Goal: Task Accomplishment & Management: Manage account settings

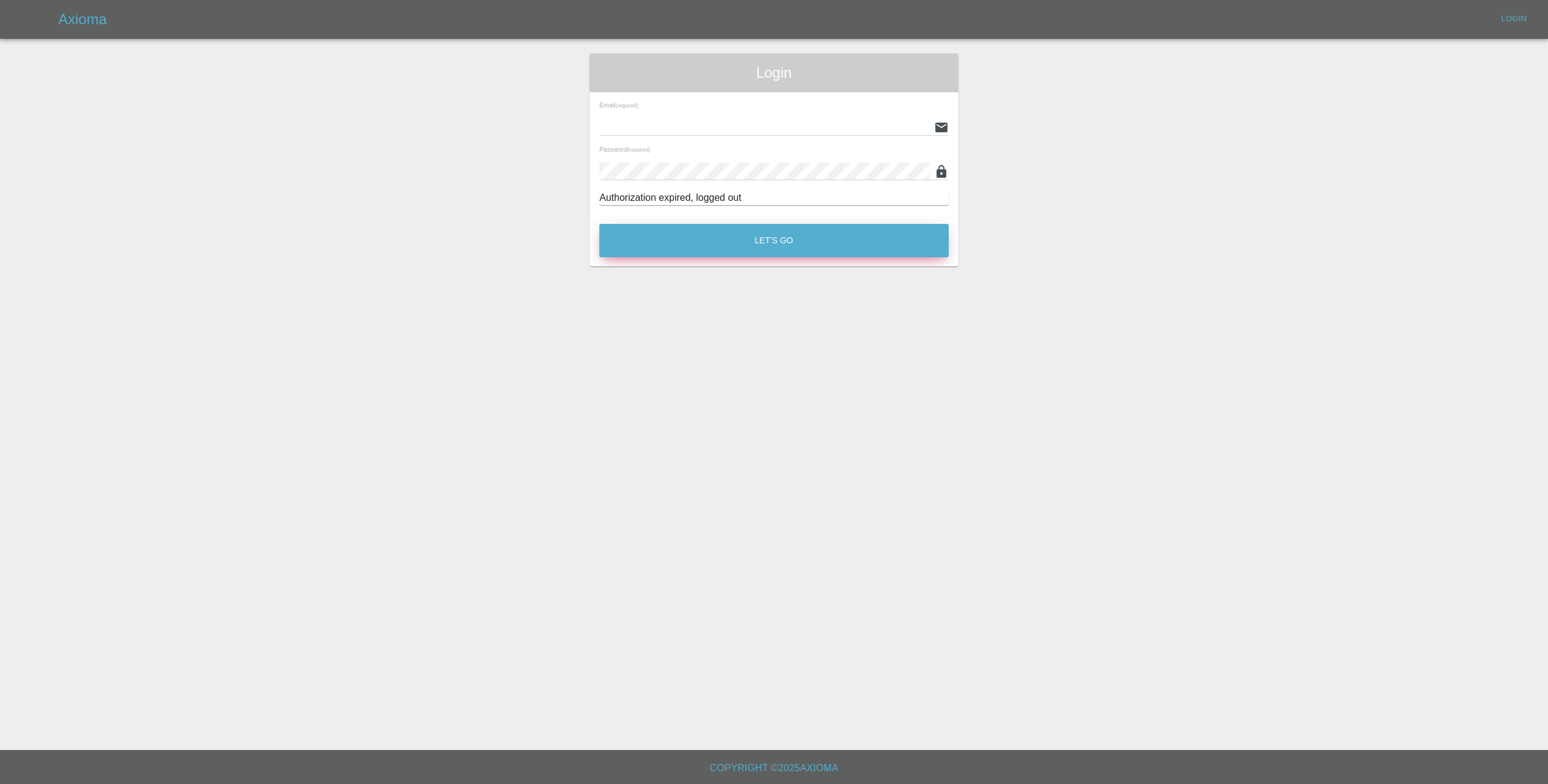
type input "[EMAIL_ADDRESS][DOMAIN_NAME]"
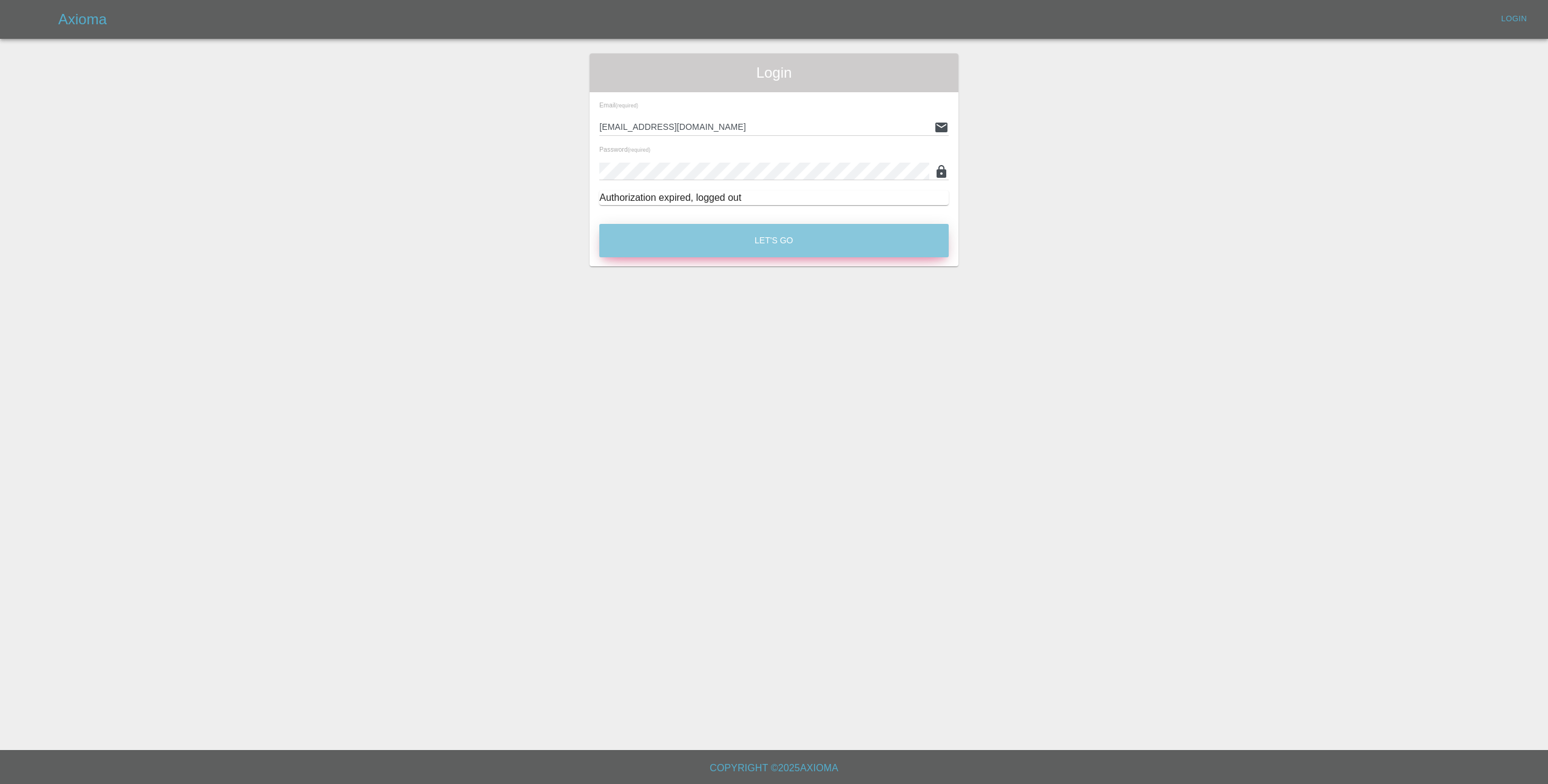
click at [762, 229] on button "Let's Go" at bounding box center [774, 240] width 349 height 33
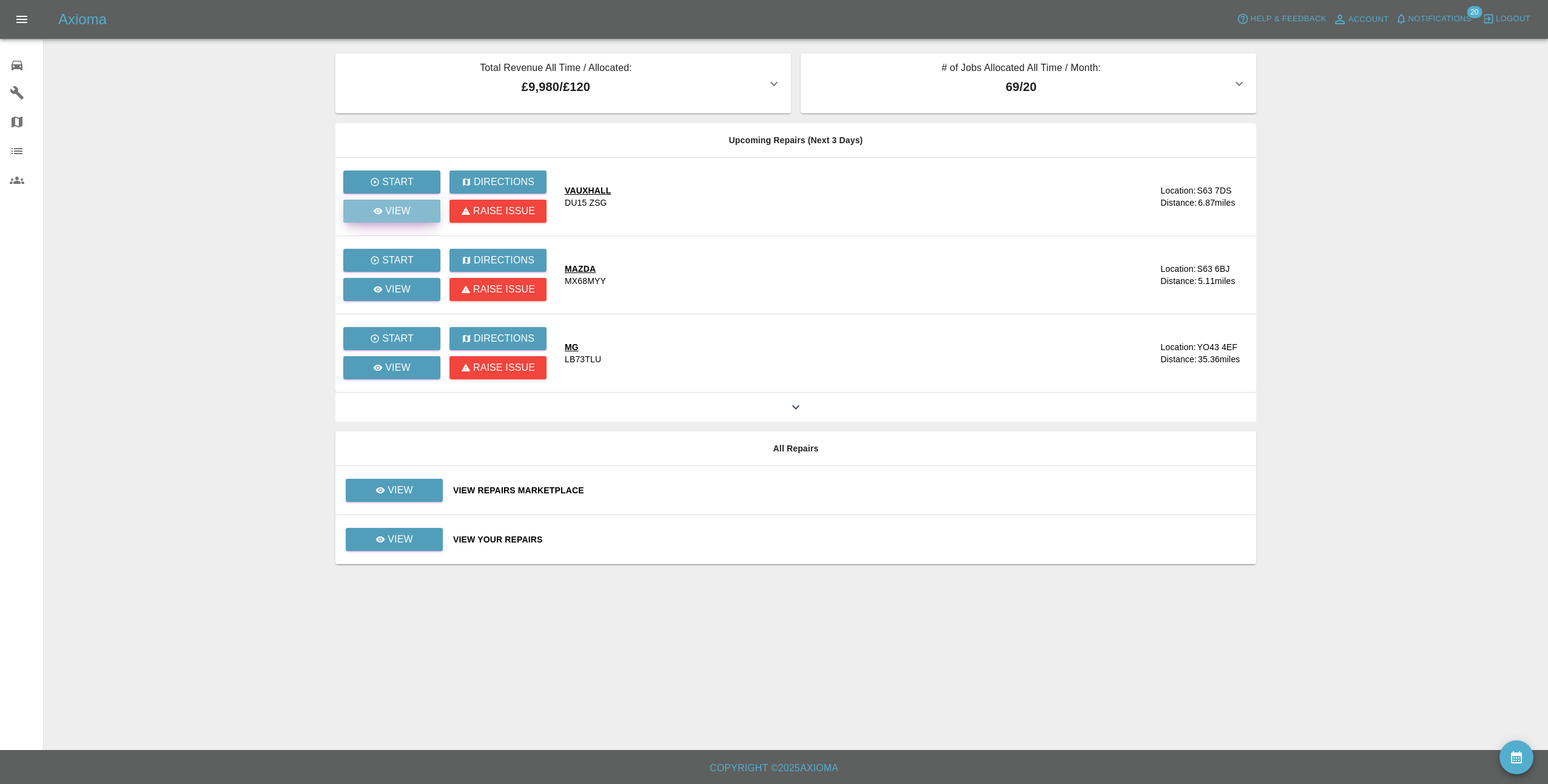
click at [378, 207] on icon at bounding box center [378, 211] width 10 height 10
click at [382, 292] on icon at bounding box center [378, 289] width 10 height 10
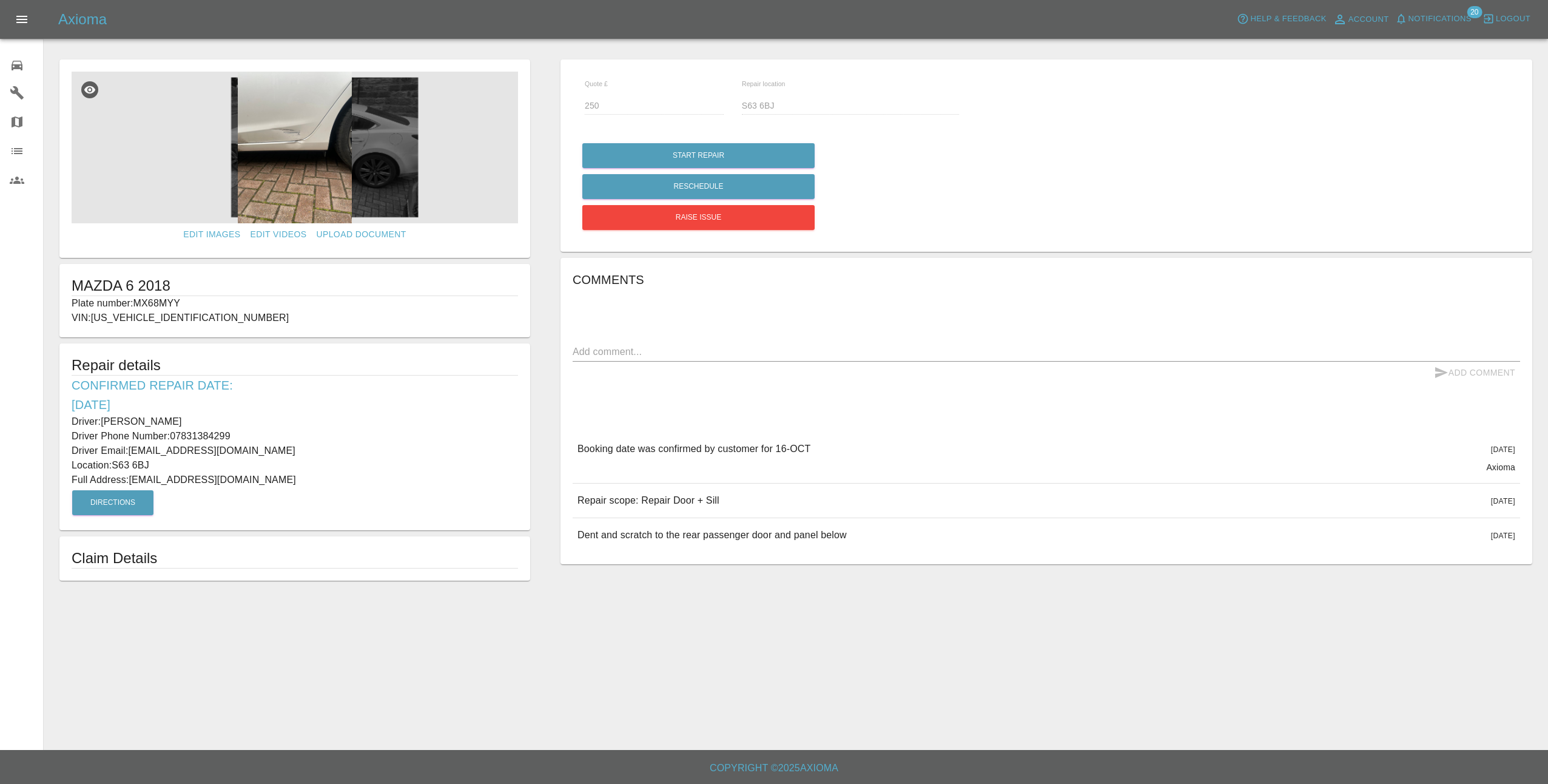
click at [296, 173] on img at bounding box center [295, 148] width 447 height 151
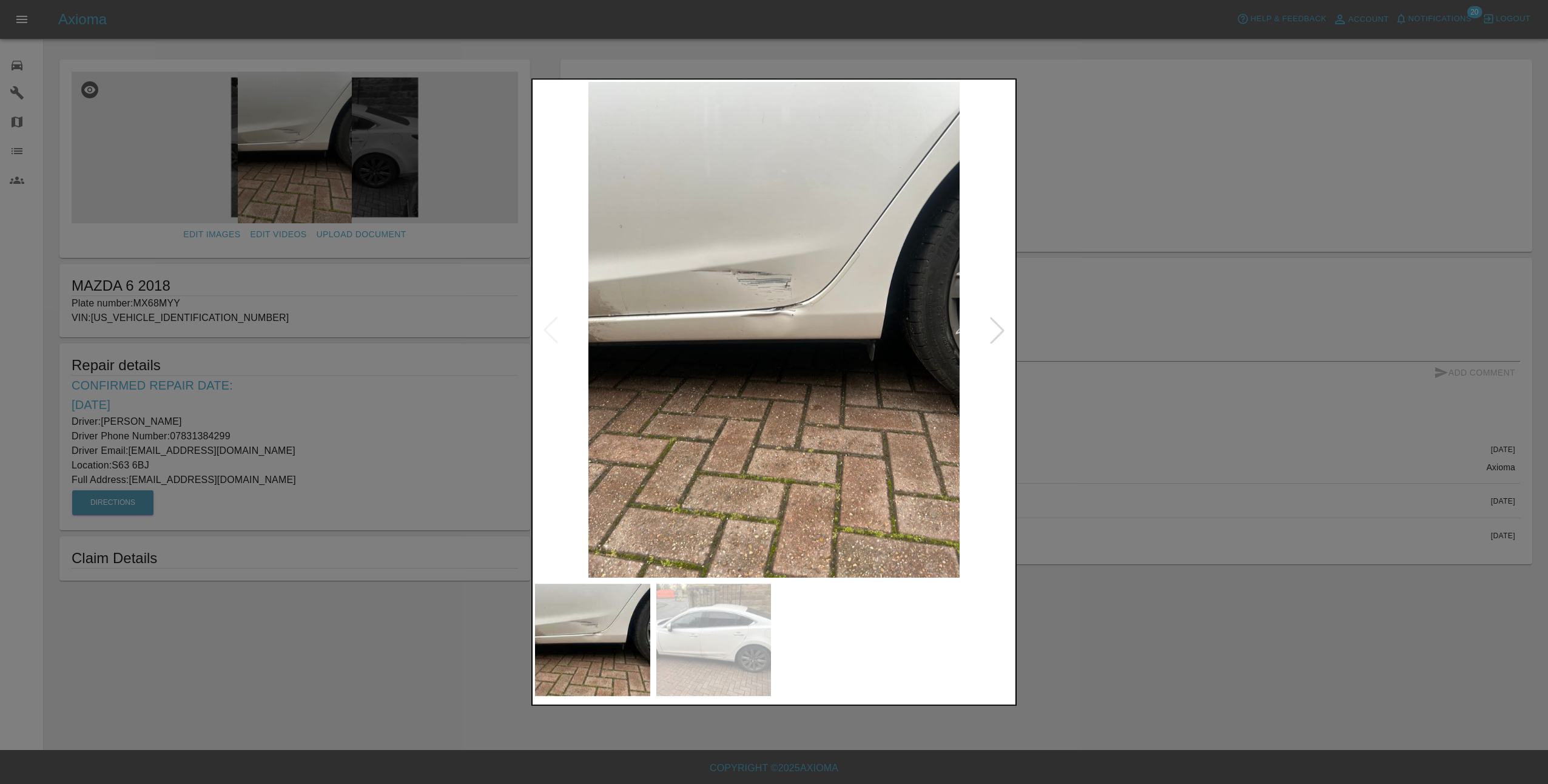
click at [999, 336] on div at bounding box center [997, 330] width 27 height 27
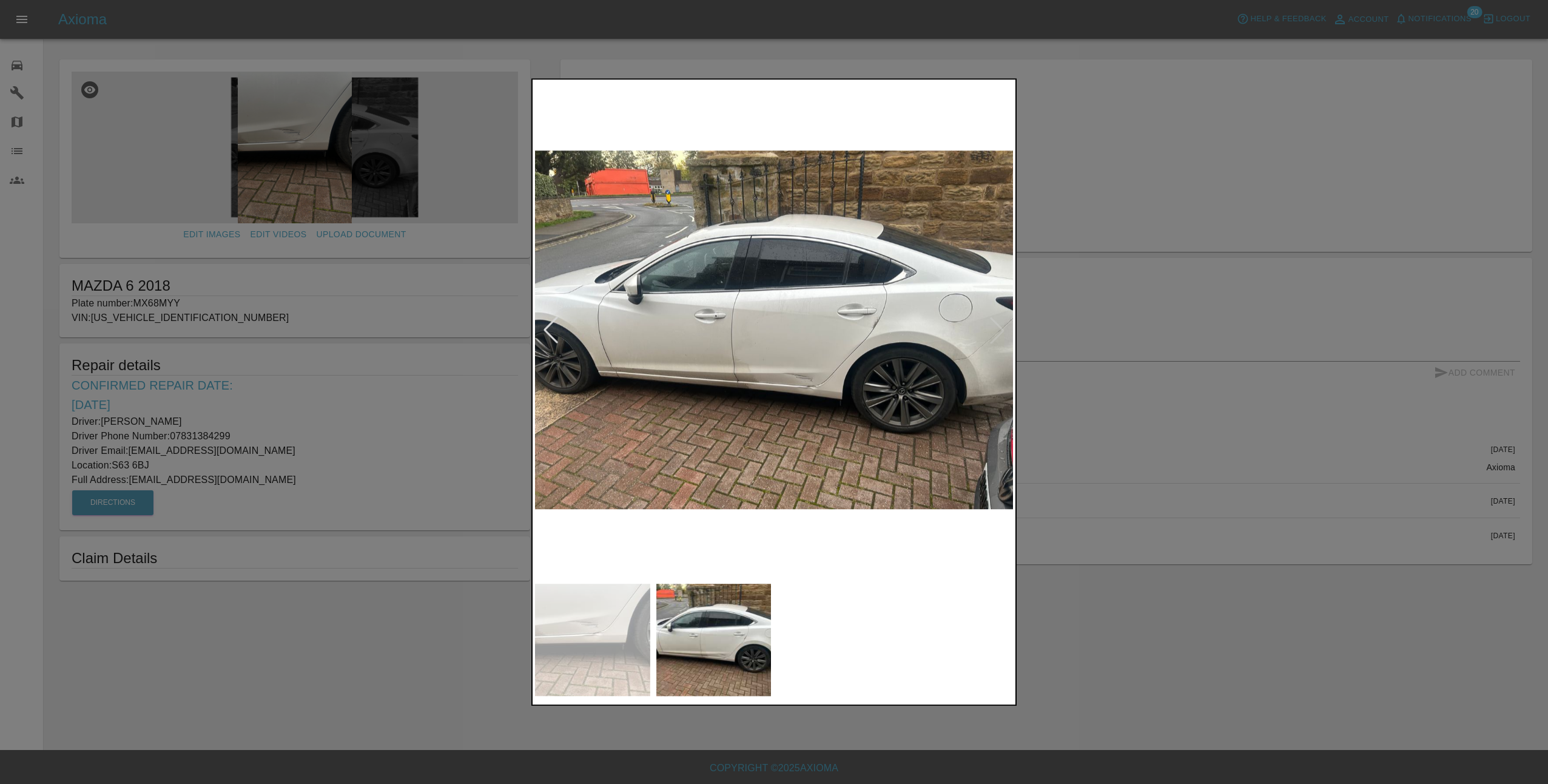
click at [1089, 371] on div at bounding box center [774, 392] width 1548 height 784
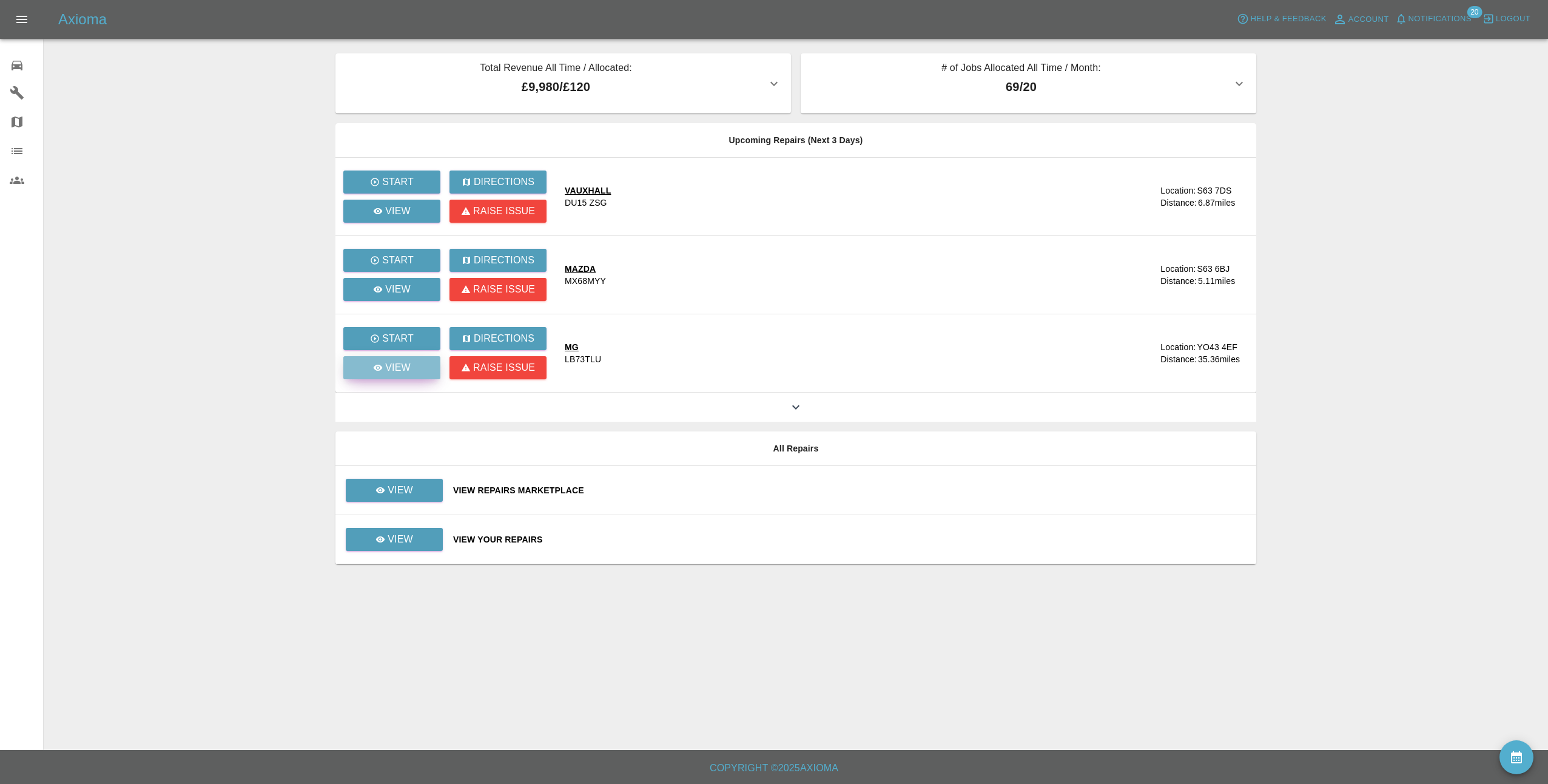
click at [405, 366] on p "View" at bounding box center [398, 367] width 26 height 15
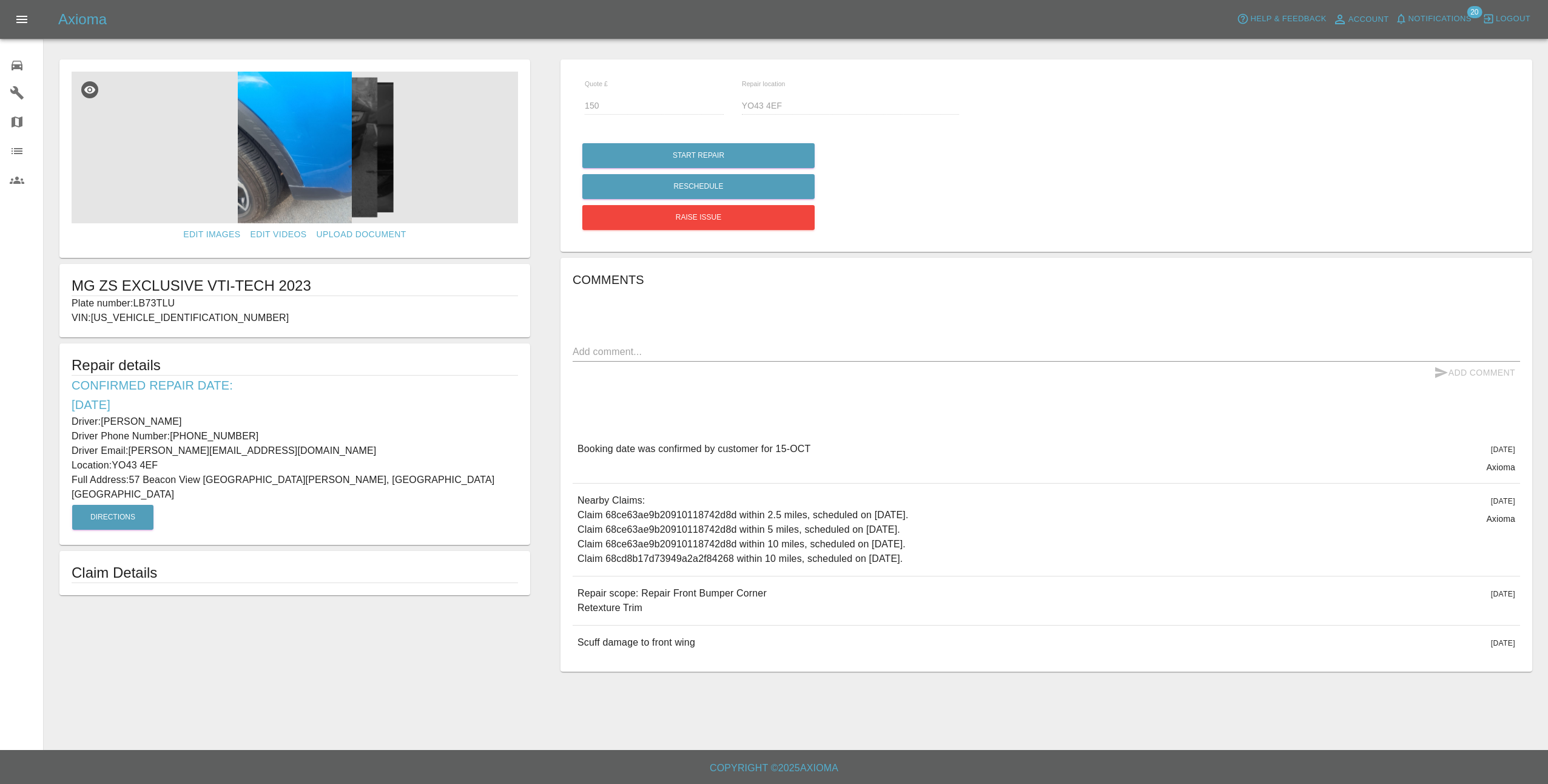
click at [293, 175] on img at bounding box center [295, 148] width 447 height 151
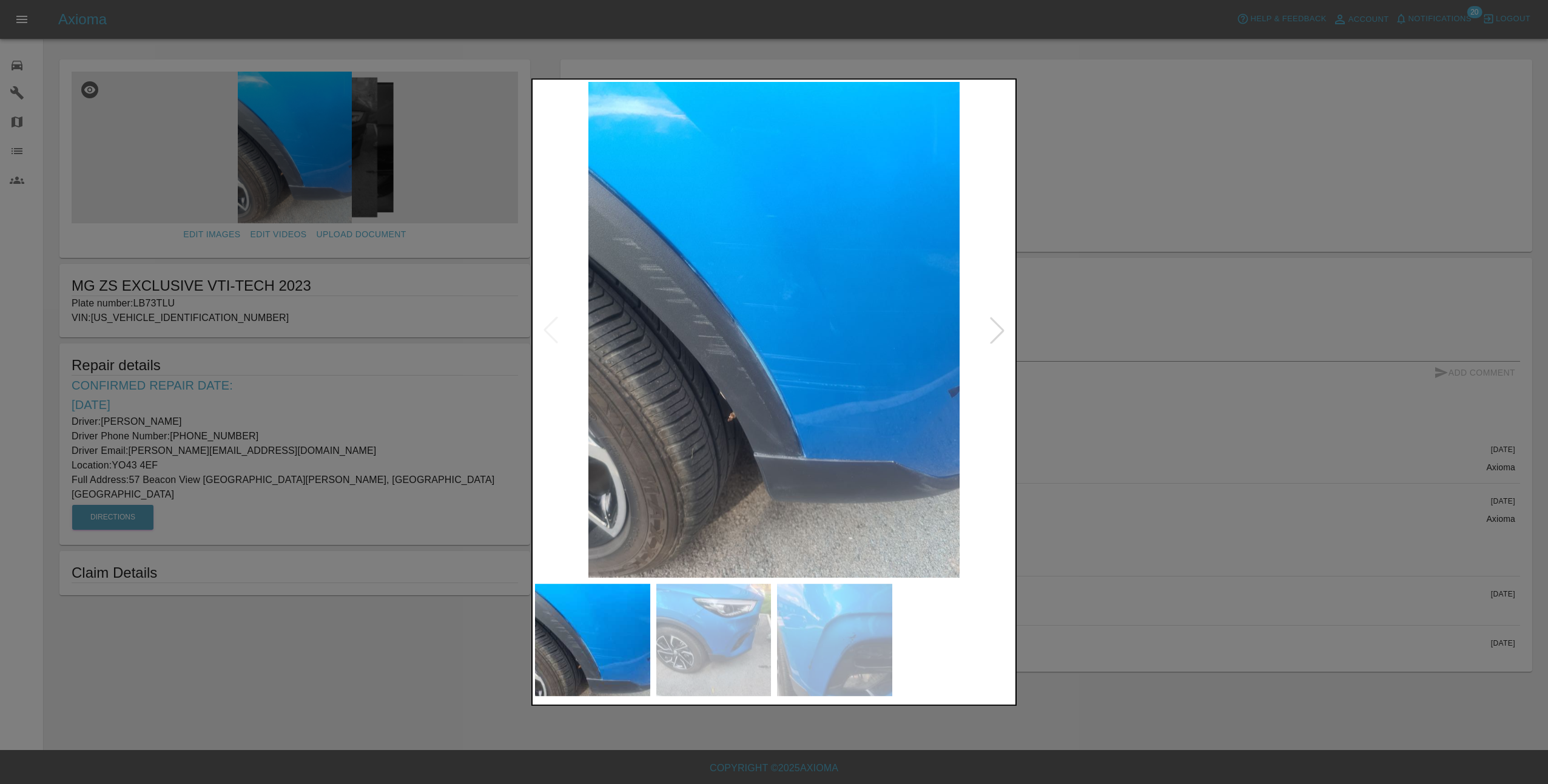
click at [996, 336] on div at bounding box center [997, 330] width 27 height 27
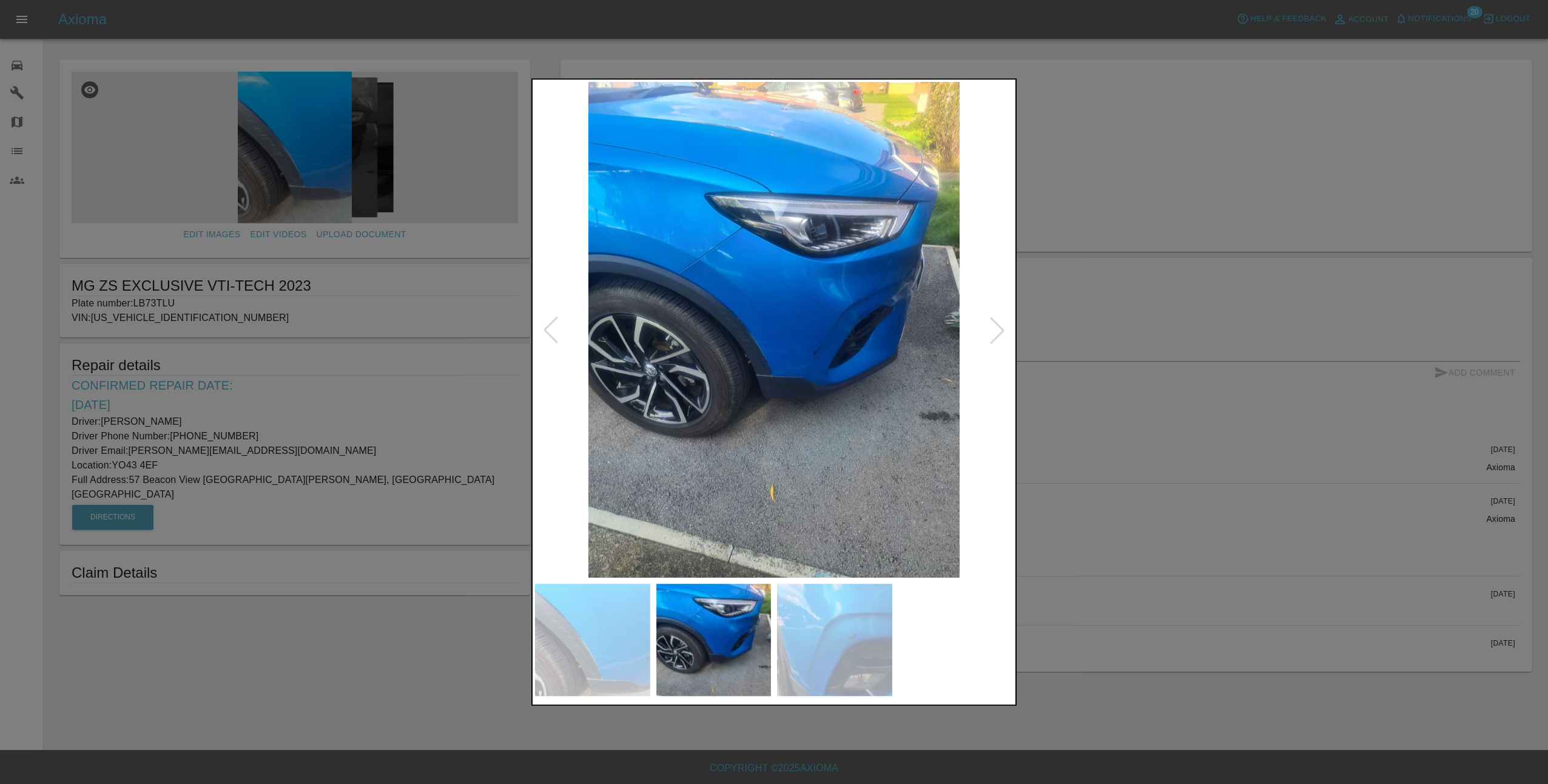
click at [996, 336] on div at bounding box center [997, 330] width 27 height 27
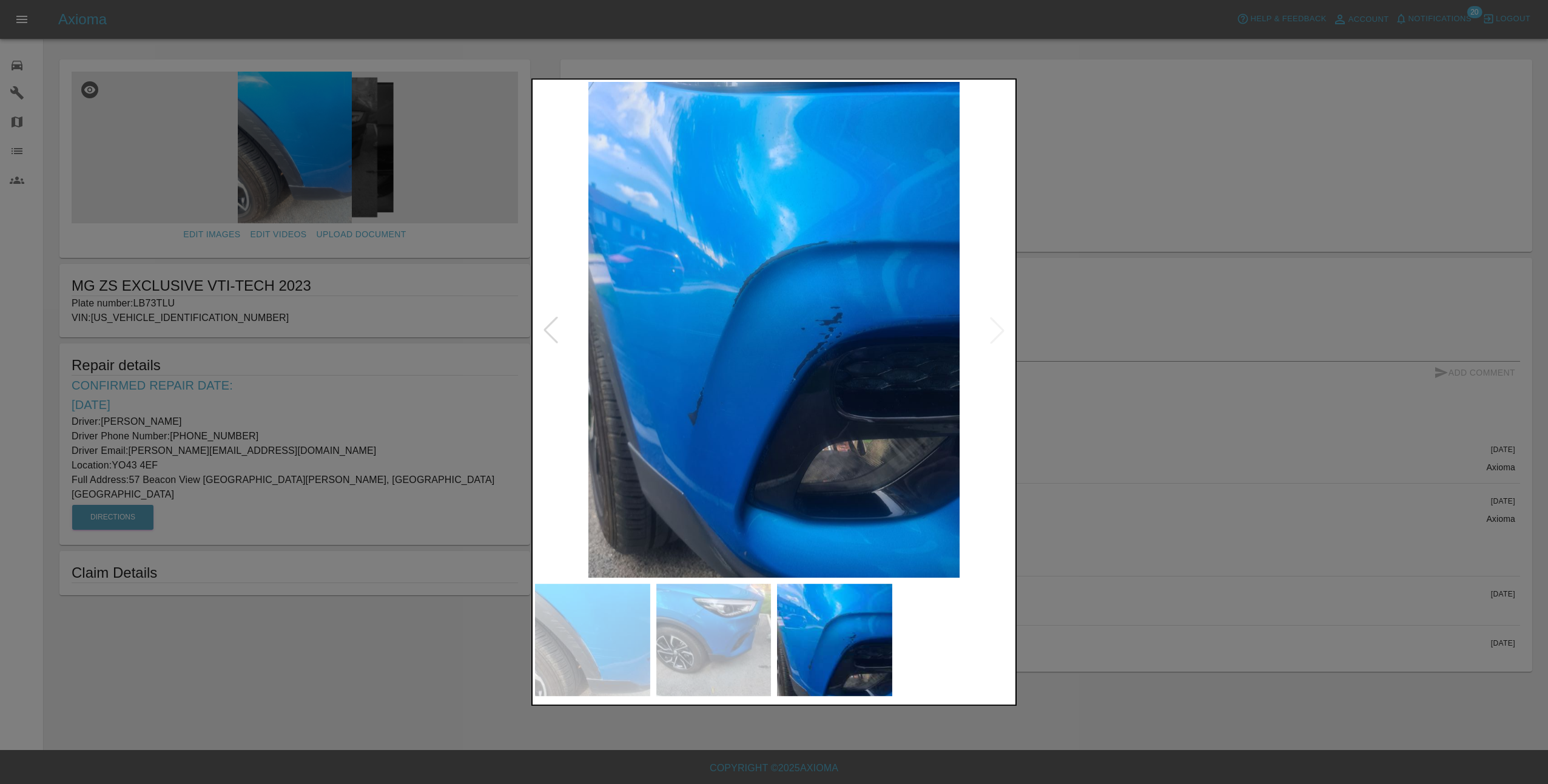
click at [1147, 424] on div at bounding box center [774, 392] width 1548 height 784
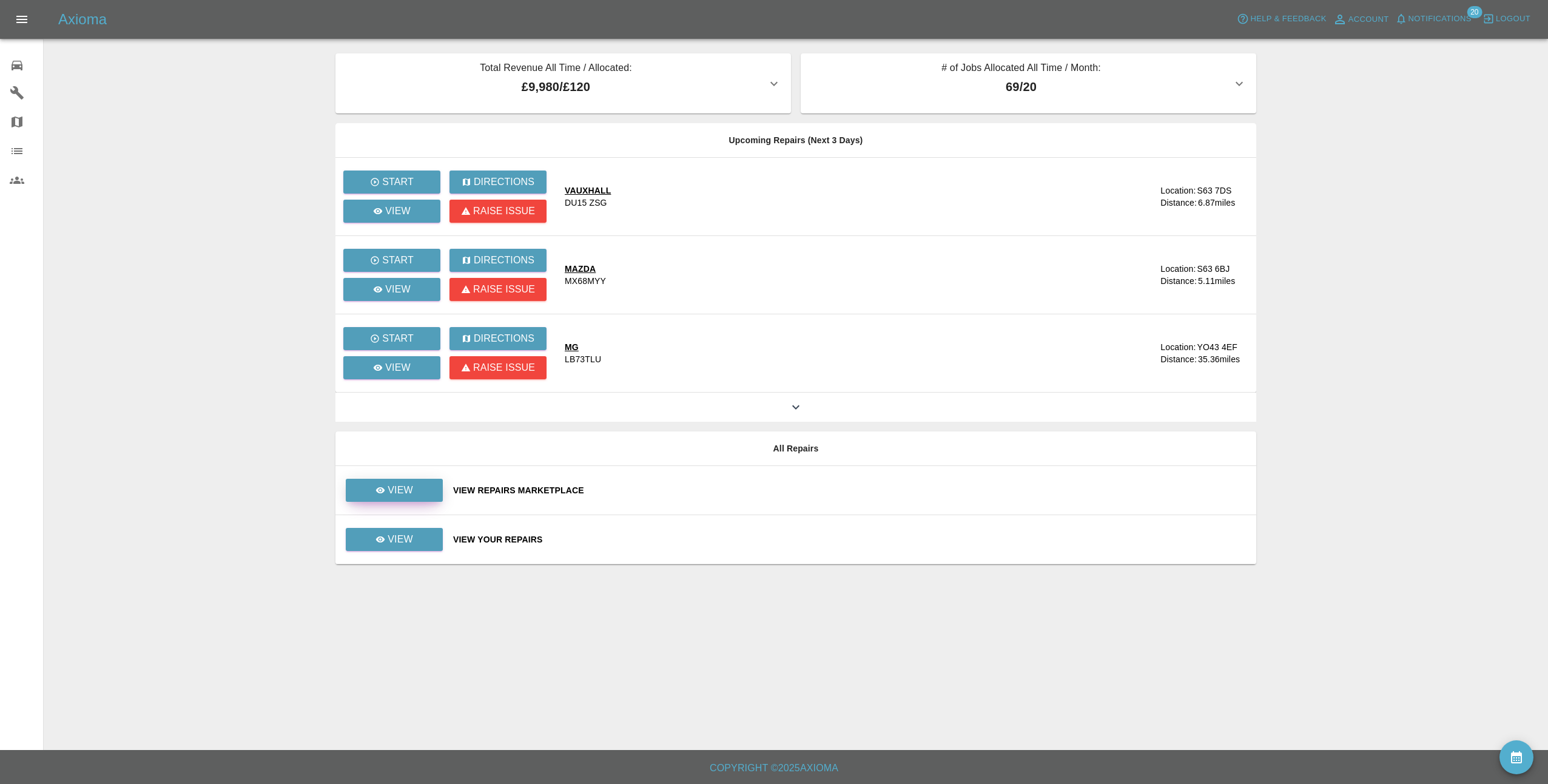
click at [405, 483] on p "View" at bounding box center [401, 490] width 26 height 15
click at [393, 213] on p "View" at bounding box center [398, 211] width 26 height 15
